Goal: Find specific page/section: Find specific page/section

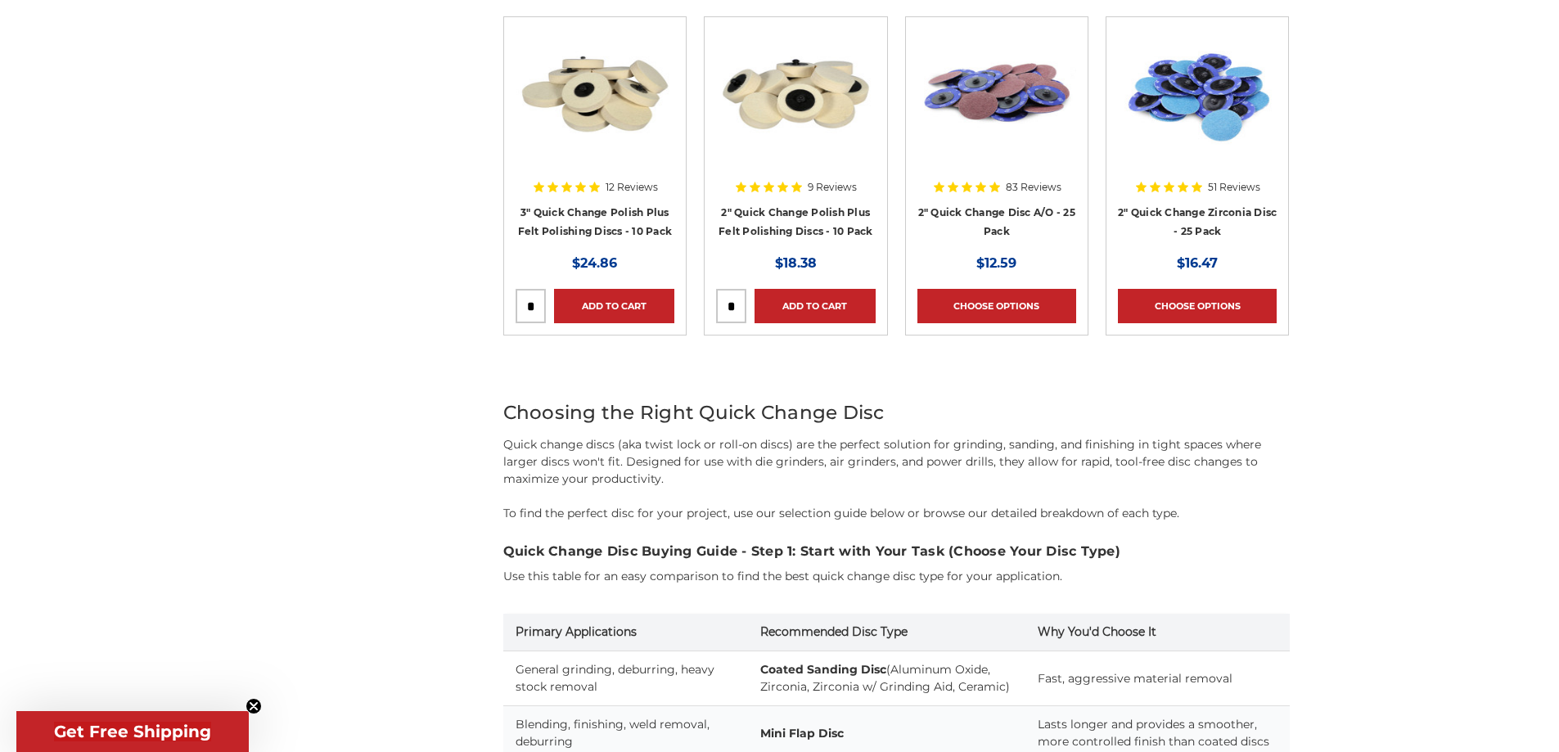
scroll to position [1136, 0]
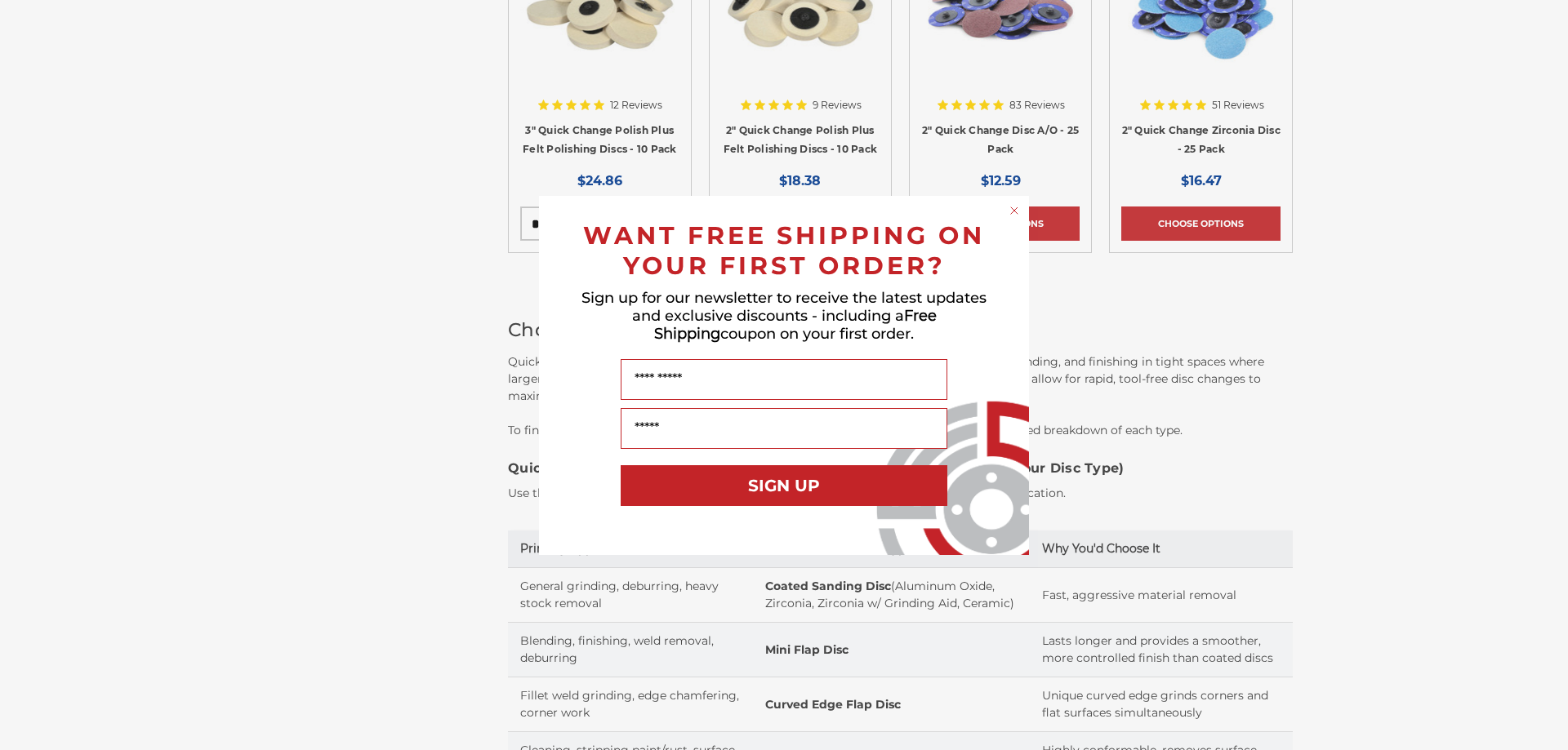
click at [1014, 209] on icon "Close dialog" at bounding box center [1013, 210] width 7 height 7
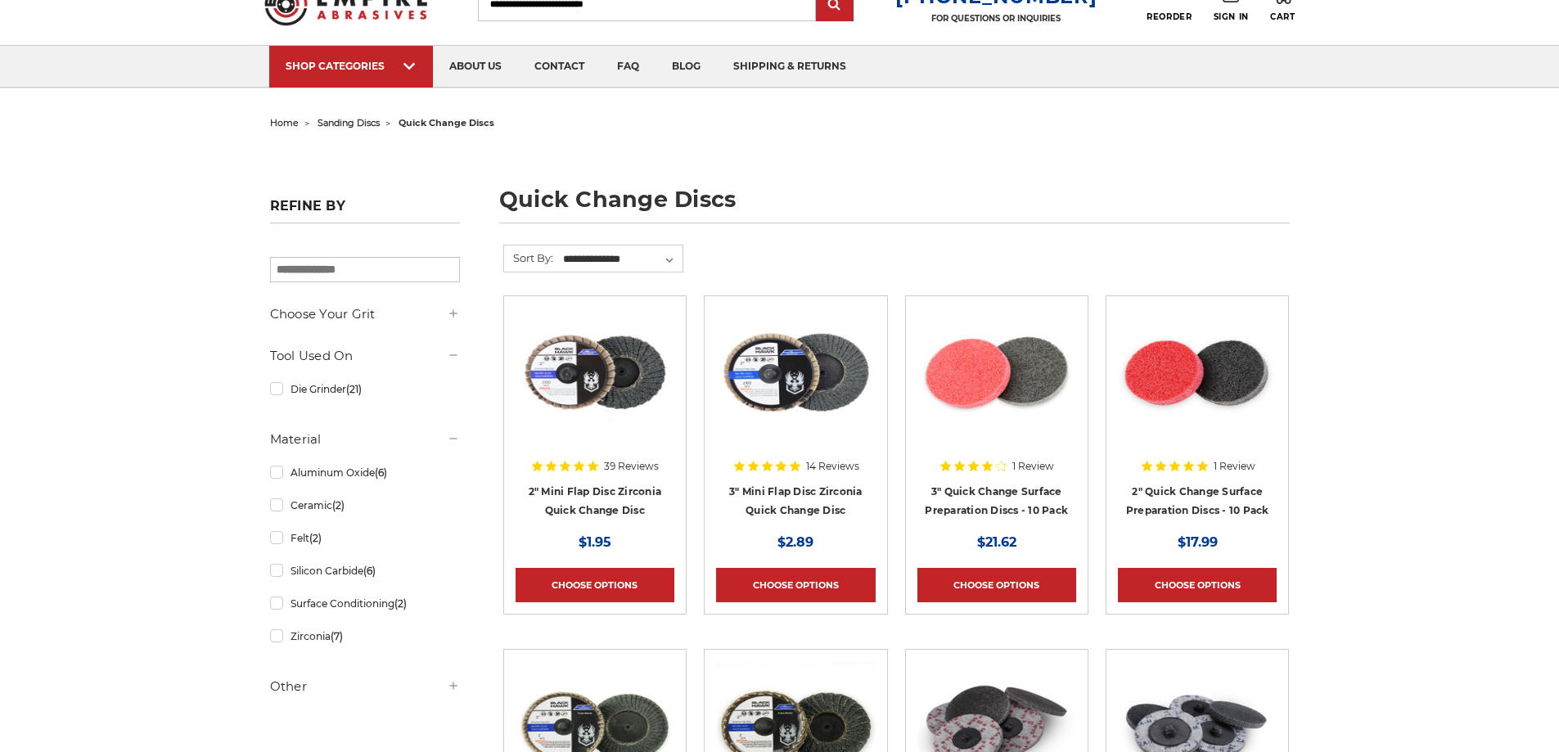
scroll to position [0, 0]
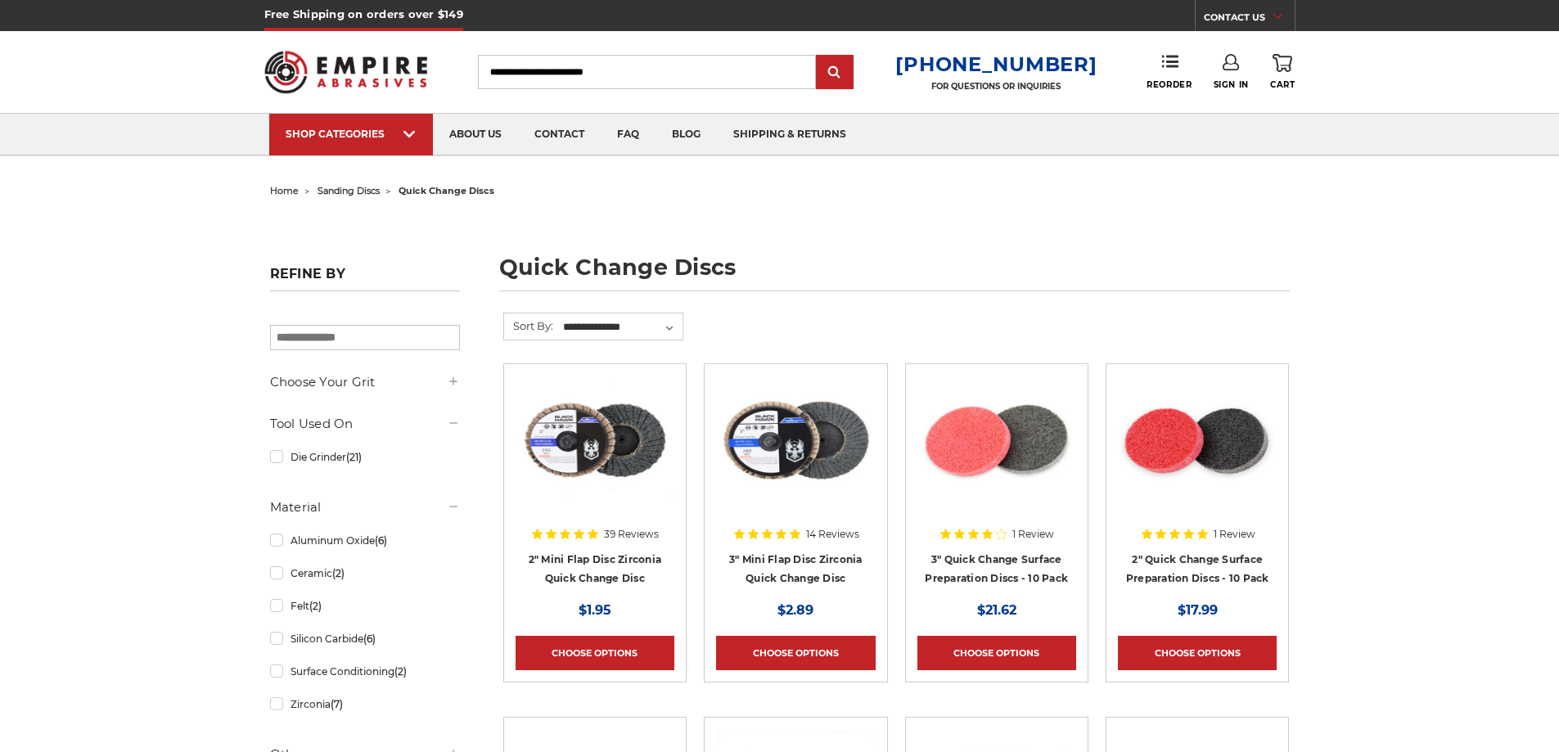
click at [283, 188] on span "home" at bounding box center [284, 190] width 29 height 11
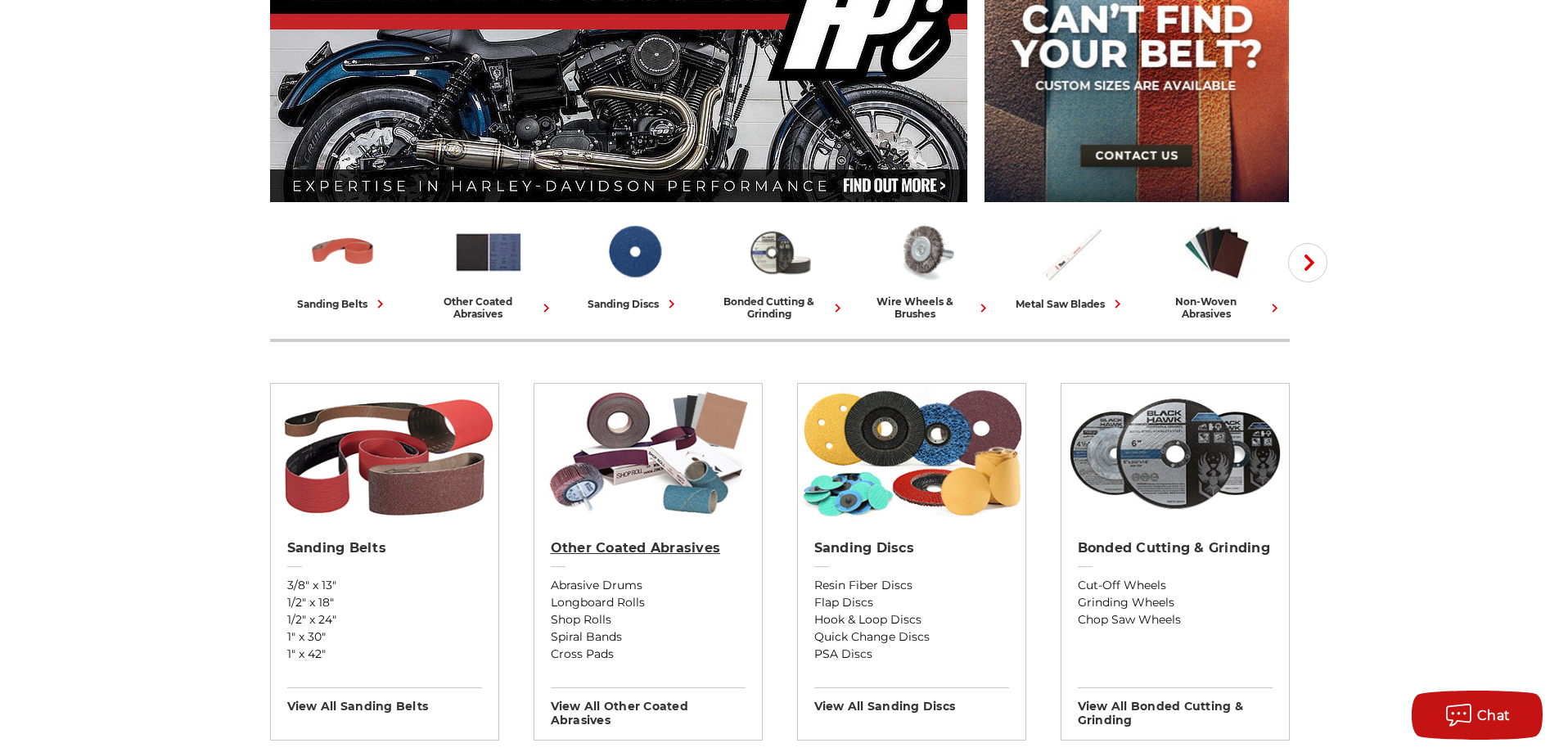
scroll to position [245, 0]
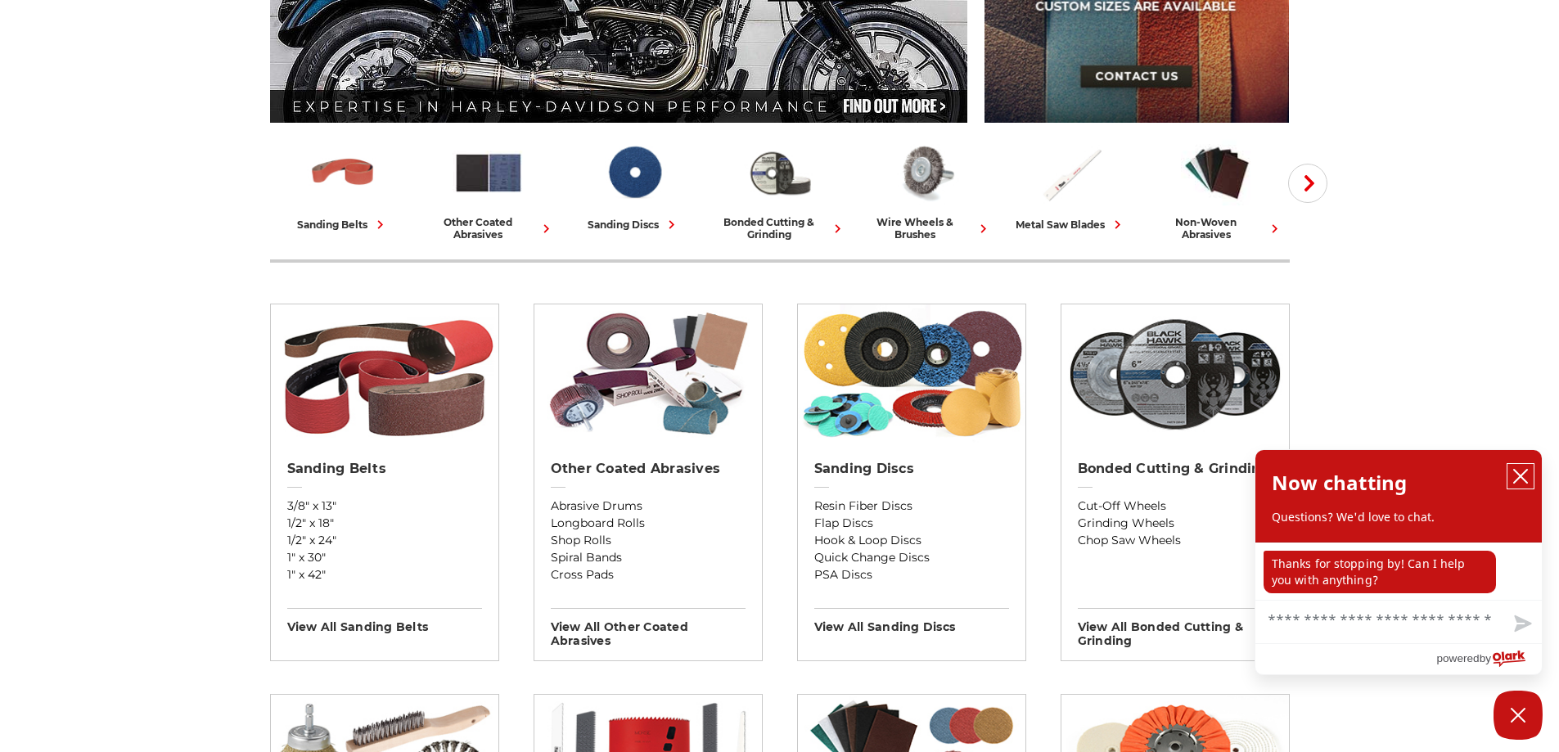
click at [1520, 472] on icon "close chatbox" at bounding box center [1521, 476] width 16 height 16
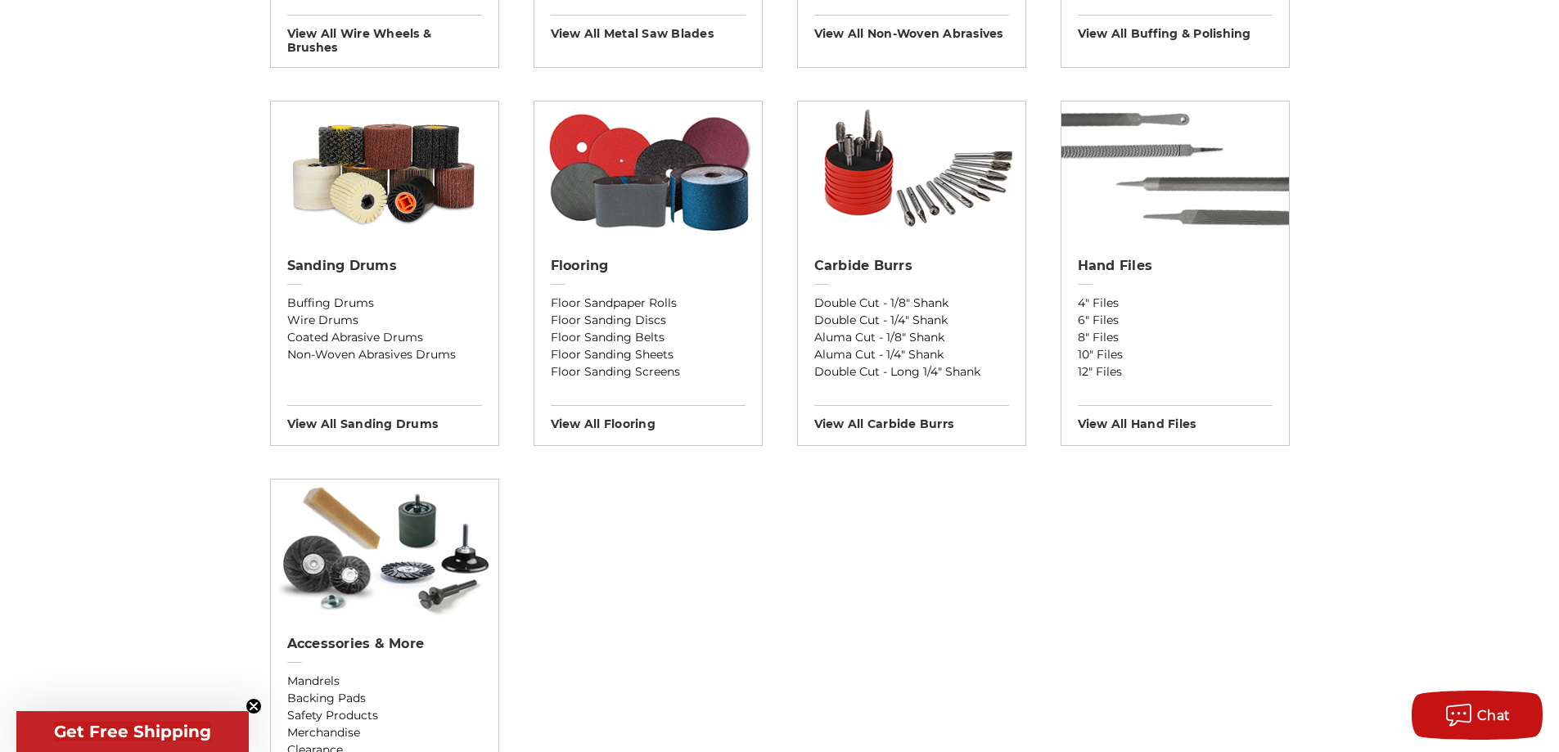
scroll to position [1308, 0]
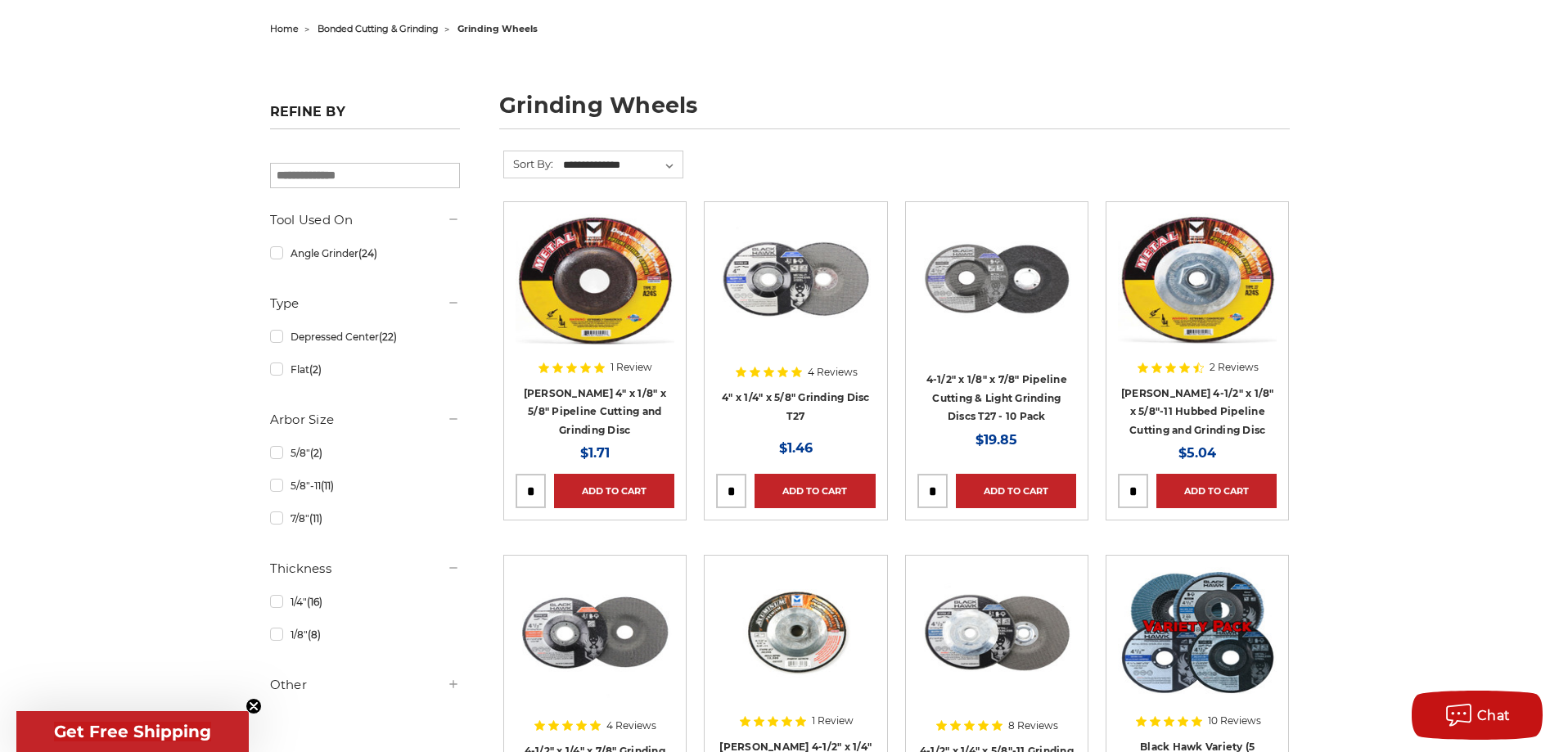
scroll to position [163, 0]
click at [277, 255] on link "Angle Grinder (24)" at bounding box center [365, 252] width 190 height 29
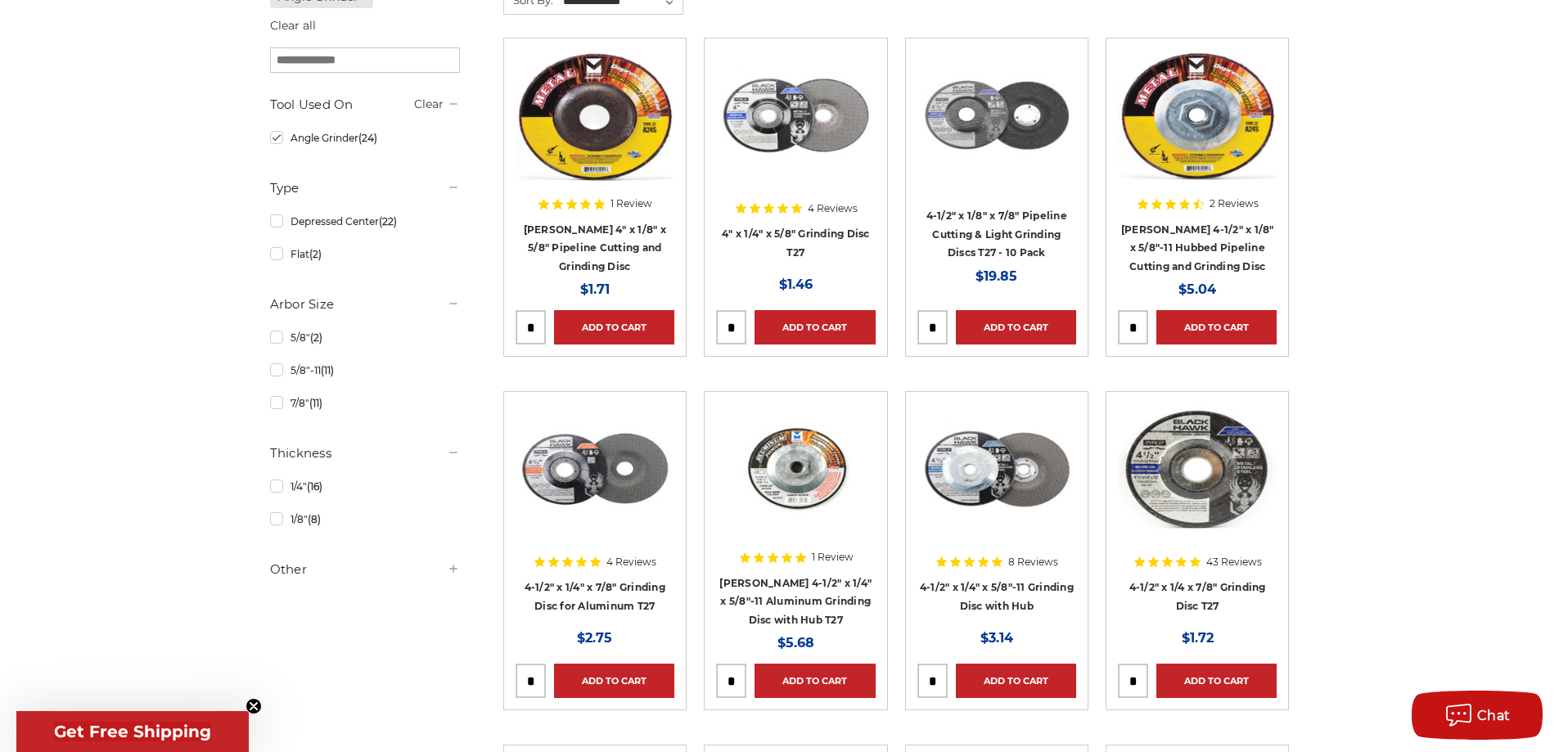
scroll to position [327, 0]
click at [277, 141] on link "Angle Grinder (24)" at bounding box center [365, 137] width 190 height 29
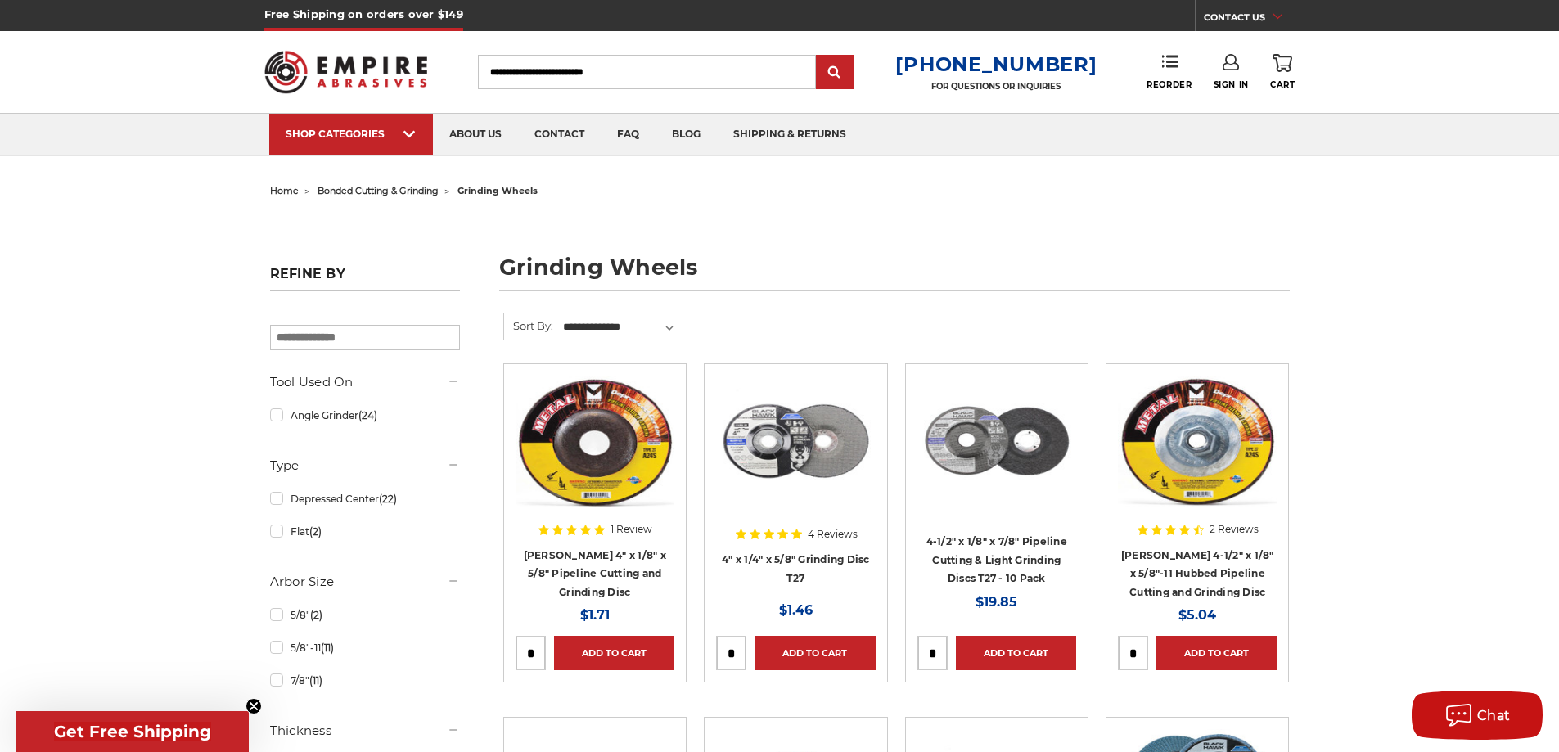
click at [392, 190] on span "bonded cutting & grinding" at bounding box center [378, 190] width 121 height 11
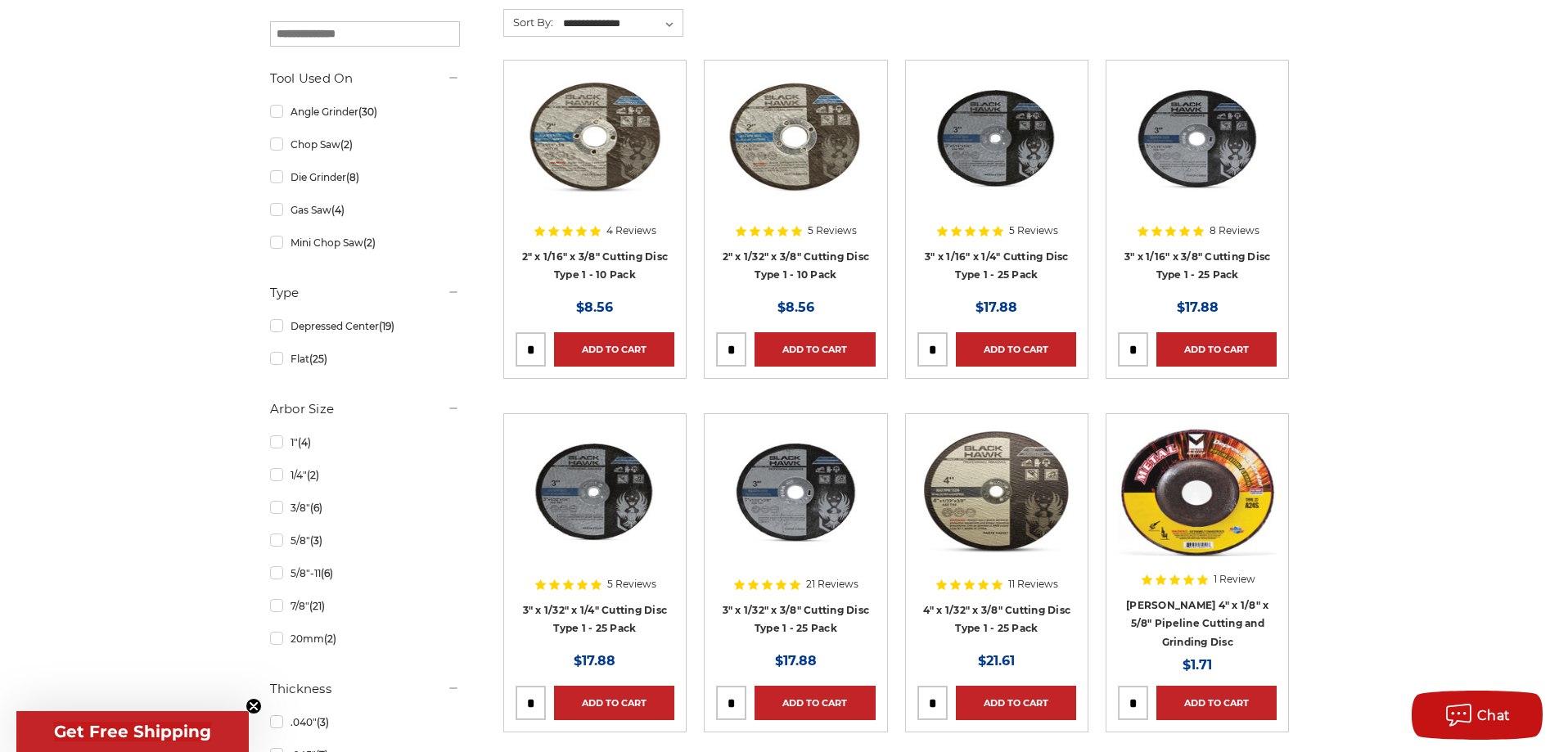
scroll to position [490, 0]
click at [276, 511] on link "3/8" (6)" at bounding box center [365, 507] width 190 height 29
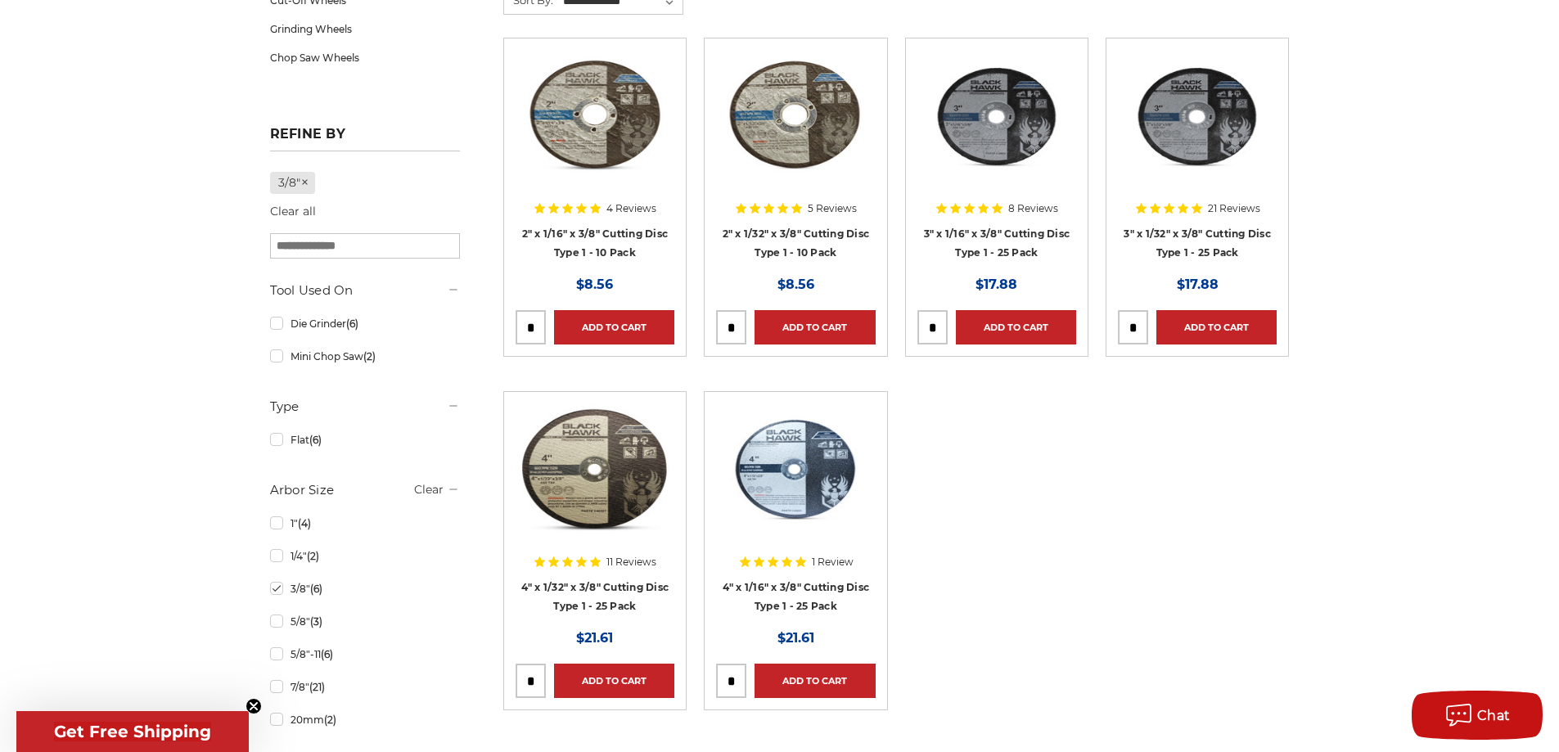
scroll to position [327, 0]
